Goal: Communication & Community: Answer question/provide support

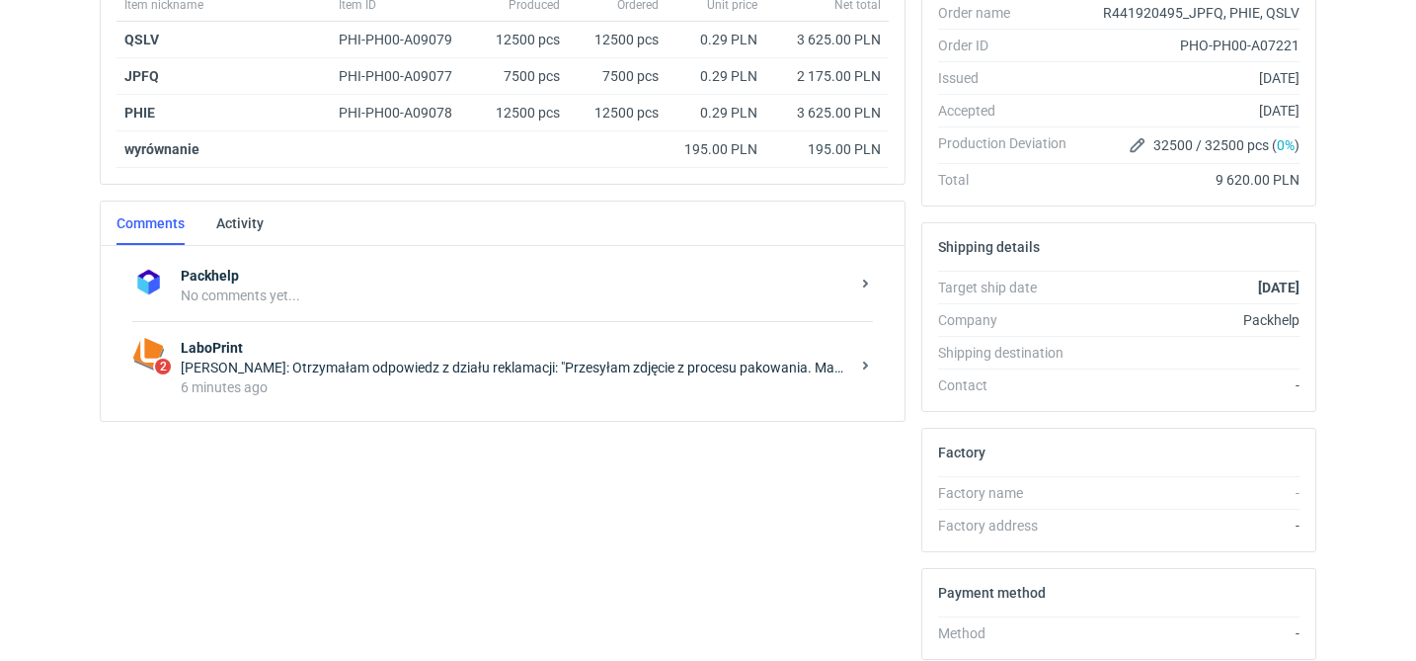
click at [463, 386] on div "6 minutes ago" at bounding box center [515, 387] width 669 height 20
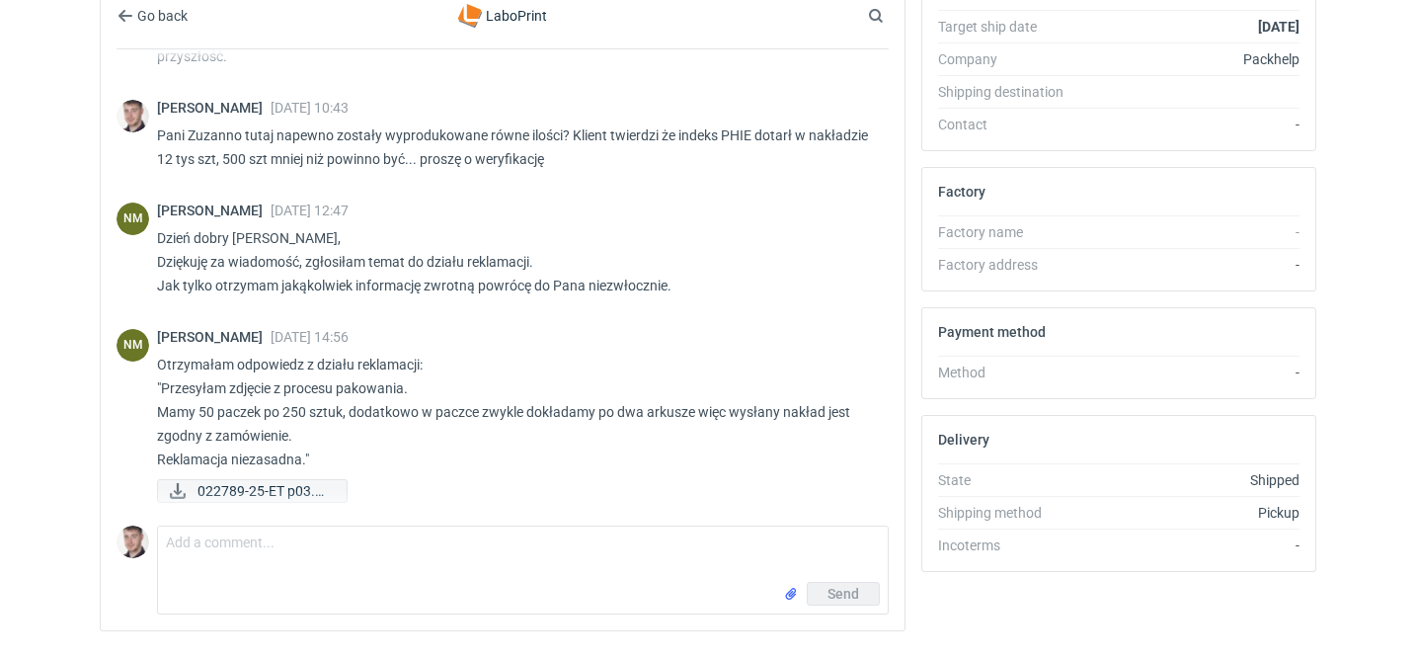
scroll to position [625, 0]
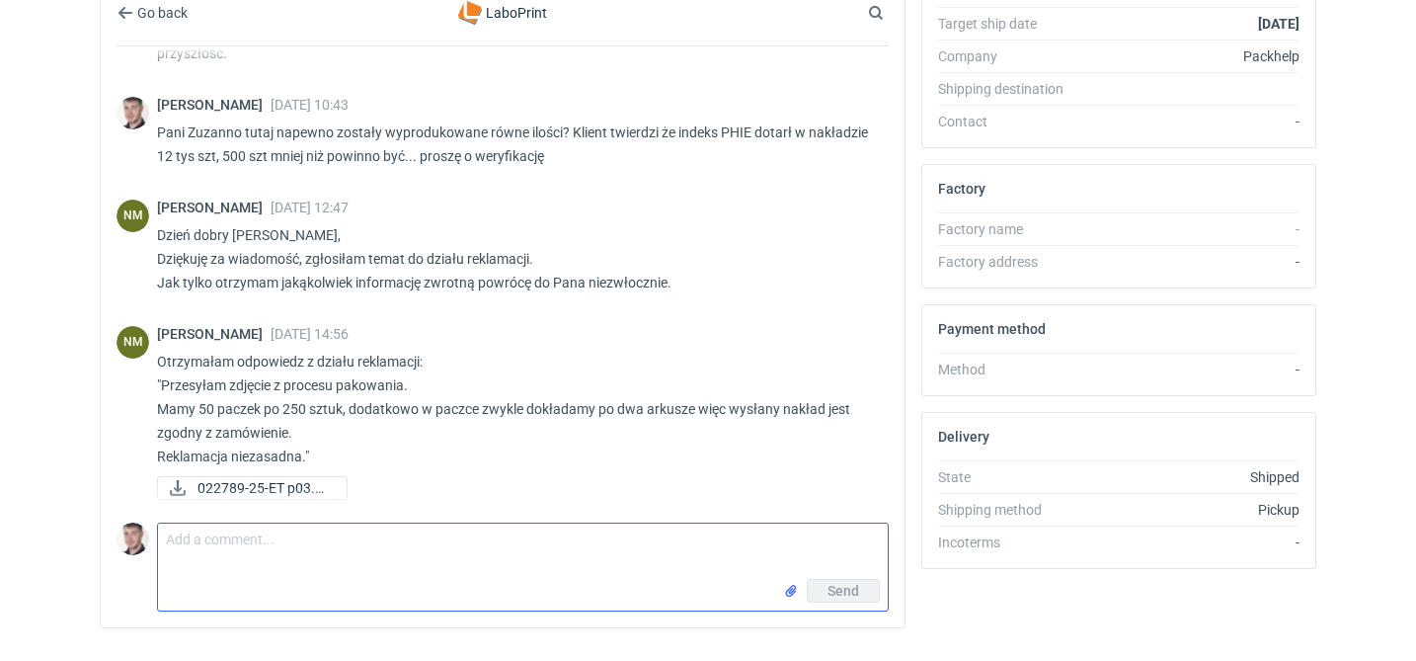
click at [299, 551] on textarea "Comment message" at bounding box center [523, 550] width 730 height 55
type textarea "dziękuję za sprawdzenie, coś klient pewnie źle policzył"
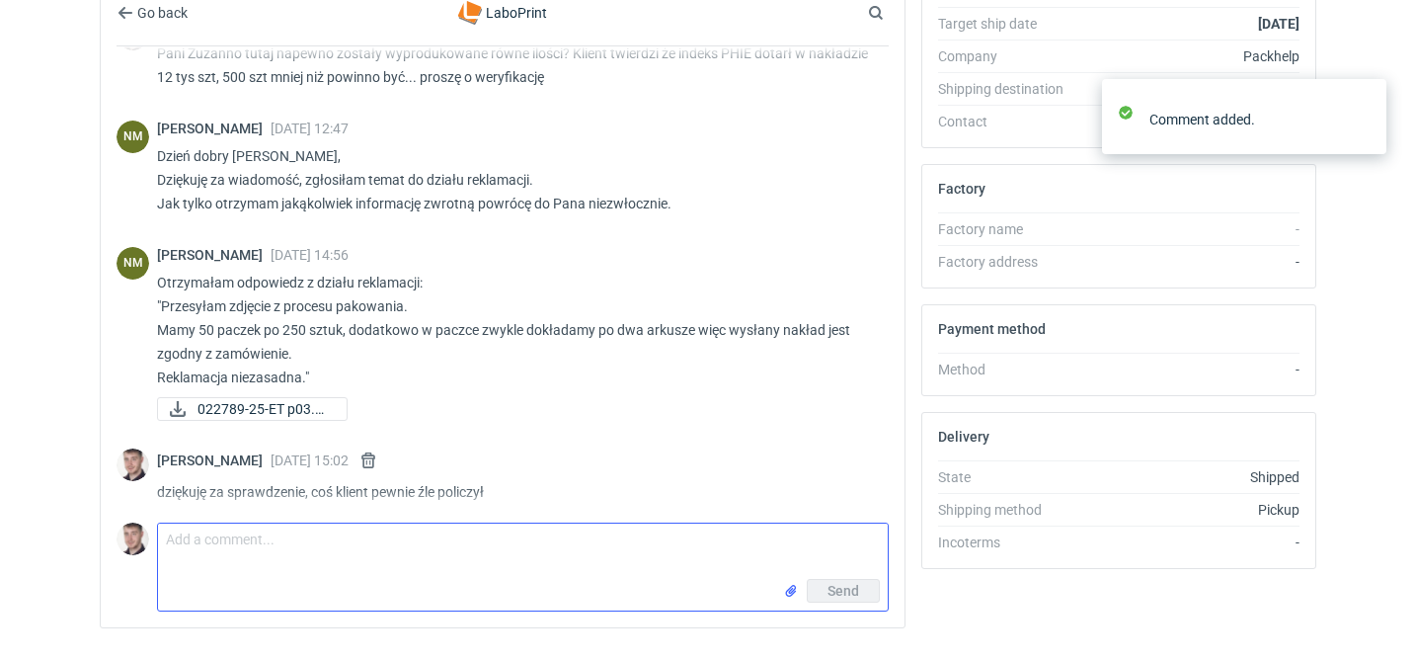
scroll to position [1577, 0]
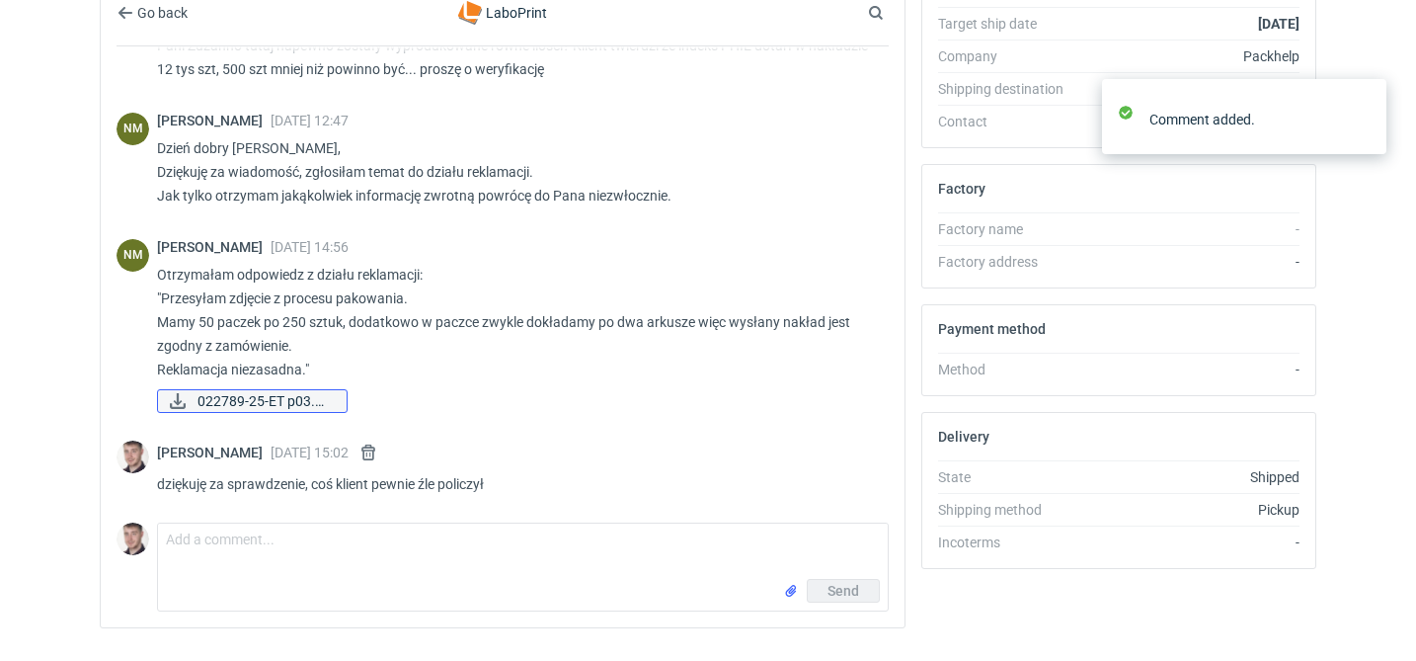
click at [230, 403] on span "022789-25-ET p03.png" at bounding box center [264, 401] width 133 height 22
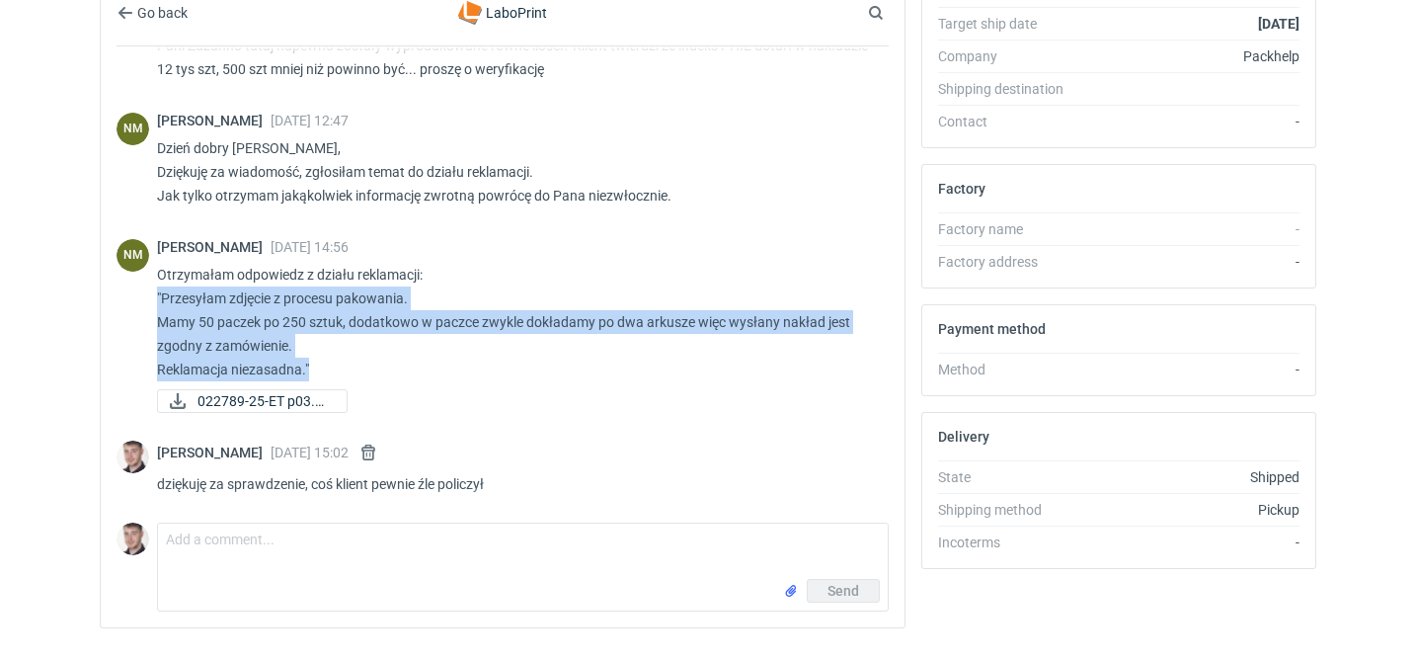
drag, startPoint x: 326, startPoint y: 369, endPoint x: 156, endPoint y: 298, distance: 184.2
click at [156, 298] on div "NM [PERSON_NAME] [DATE] 14:56 Otrzymałam odpowiedz z działu reklamacji: "Przesy…" at bounding box center [503, 327] width 772 height 201
copy p ""Przesyłam zdjęcie z procesu pakowania. Mamy 50 paczek po 250 sztuk, dodatkowo …"
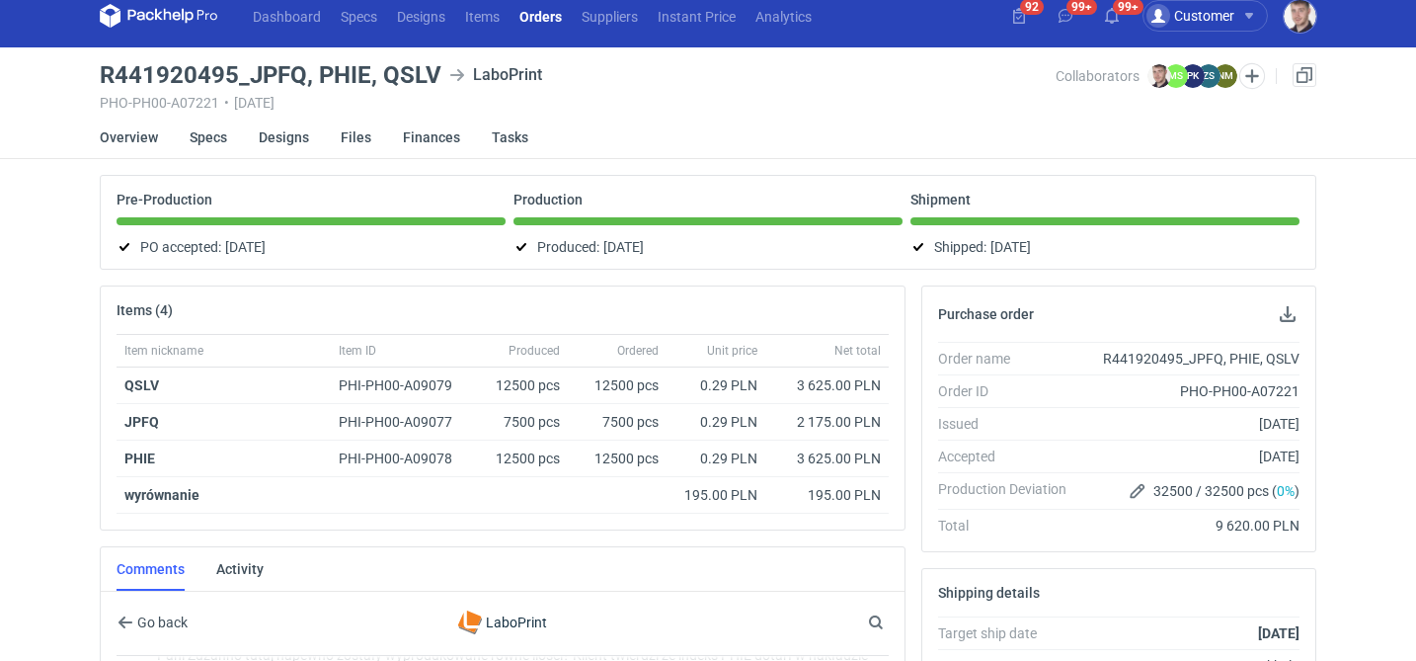
scroll to position [1569, 0]
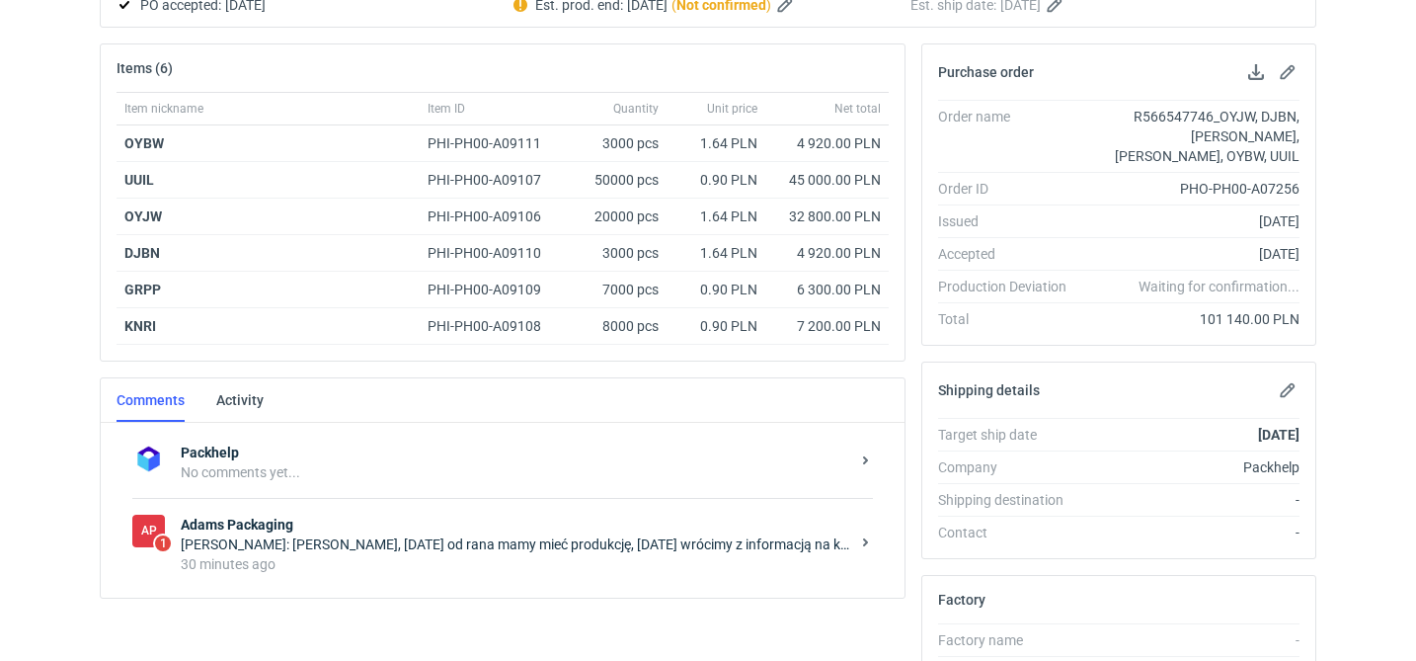
scroll to position [405, 0]
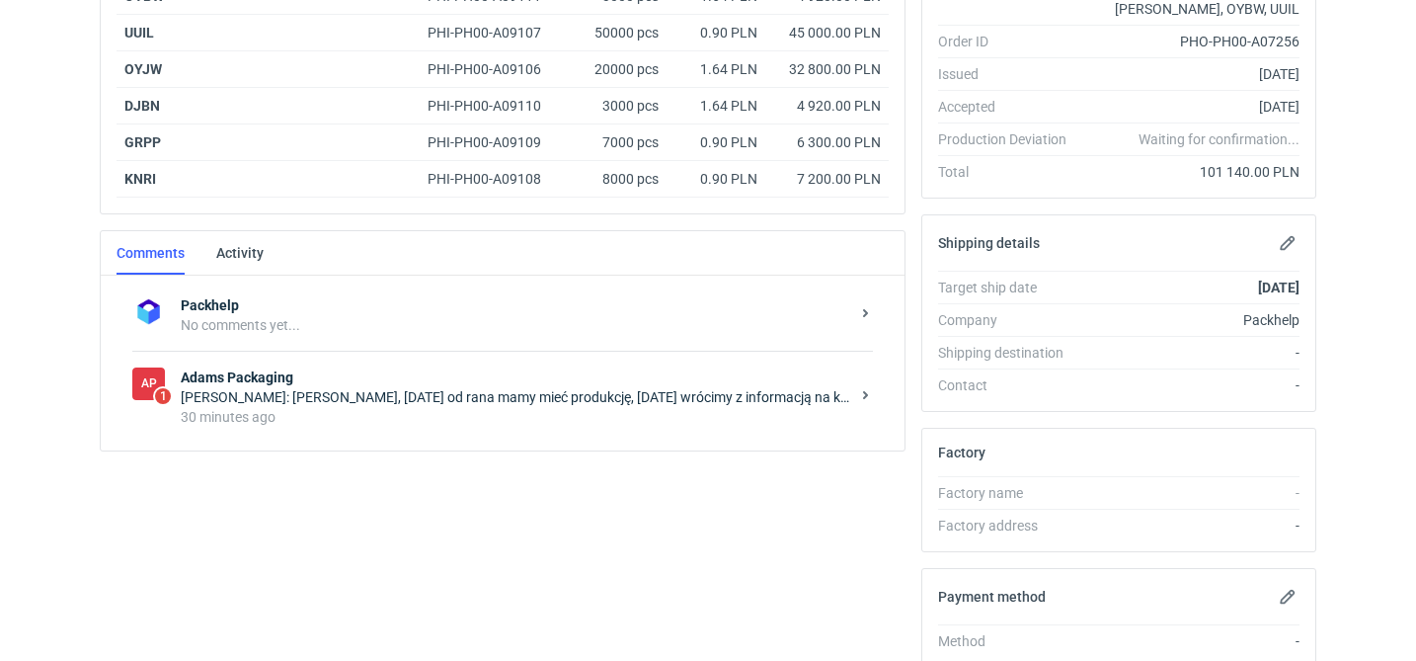
click at [447, 377] on strong "Adams Packaging" at bounding box center [515, 377] width 669 height 20
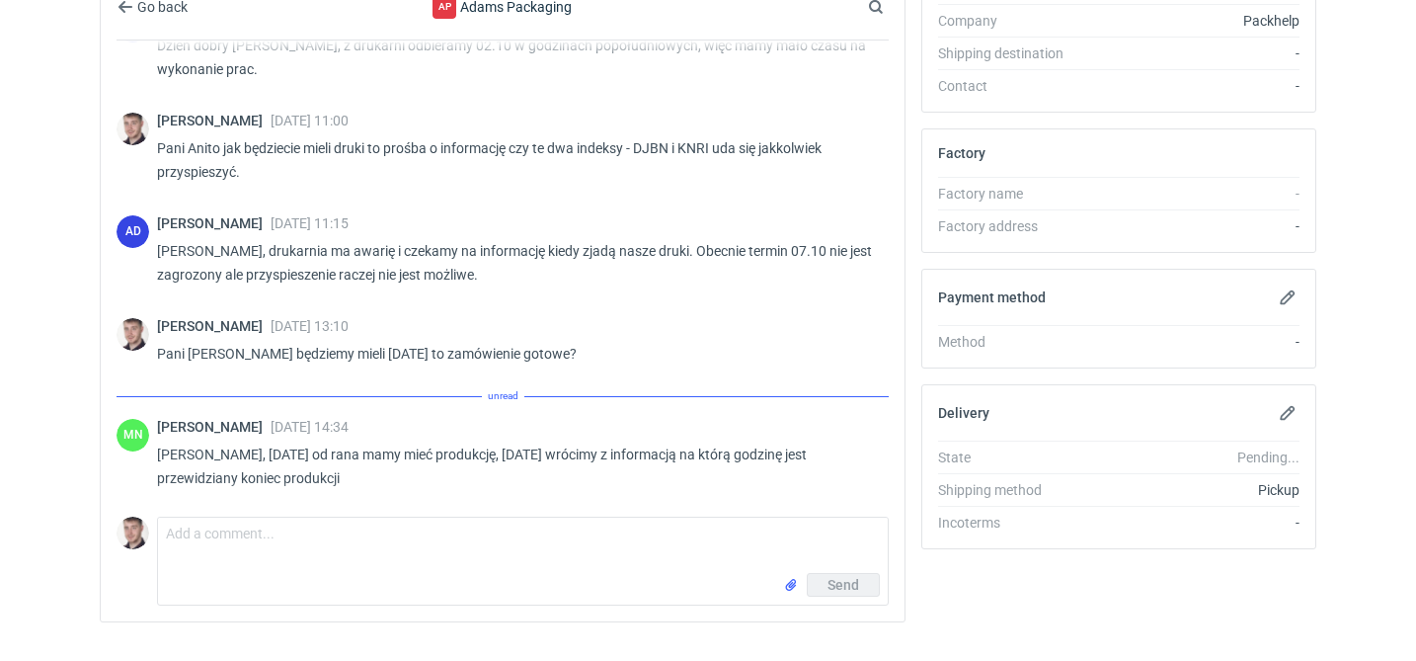
scroll to position [1623, 0]
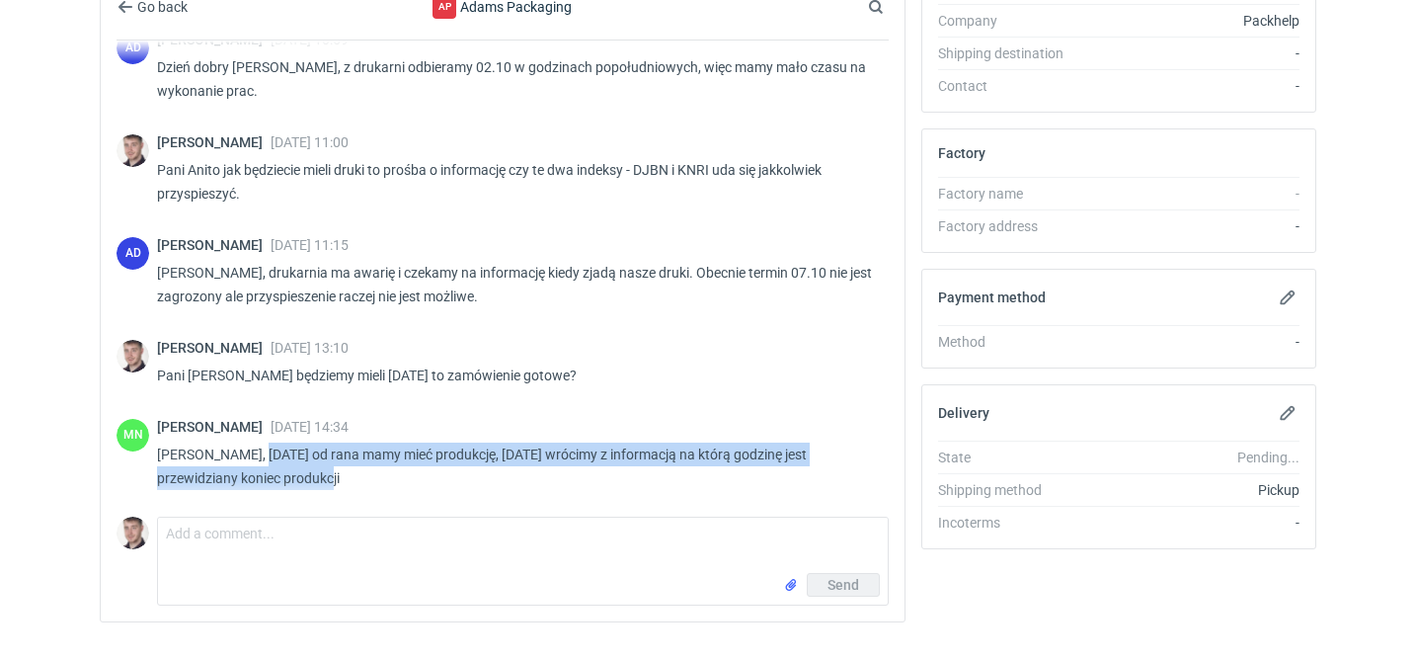
drag, startPoint x: 277, startPoint y: 474, endPoint x: 427, endPoint y: 513, distance: 155.0
click at [249, 451] on p "Panie Macieju, jutro od rana mamy mieć produkcję, jutro wrócimy z informacją na…" at bounding box center [515, 465] width 716 height 47
copy p "jutro od rana mamy mieć produkcję, jutro wrócimy z informacją na którą godzinę …"
